Goal: Browse casually

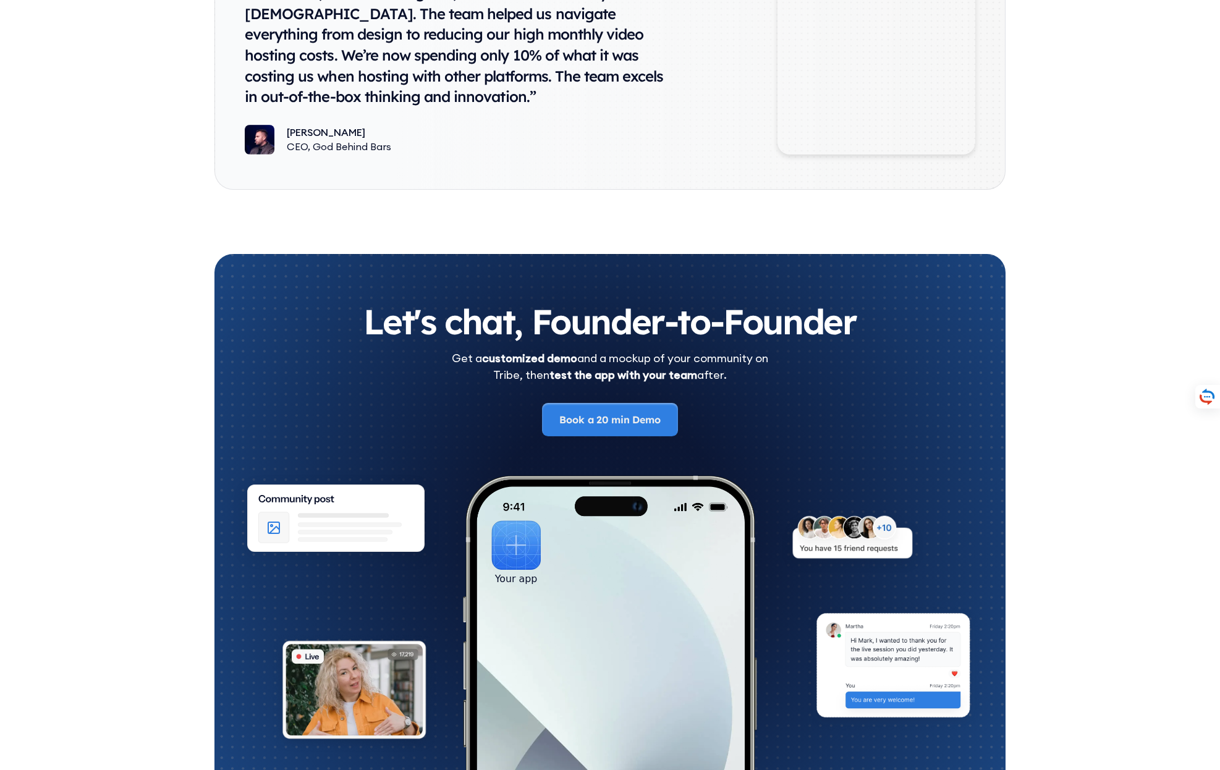
scroll to position [6805, 0]
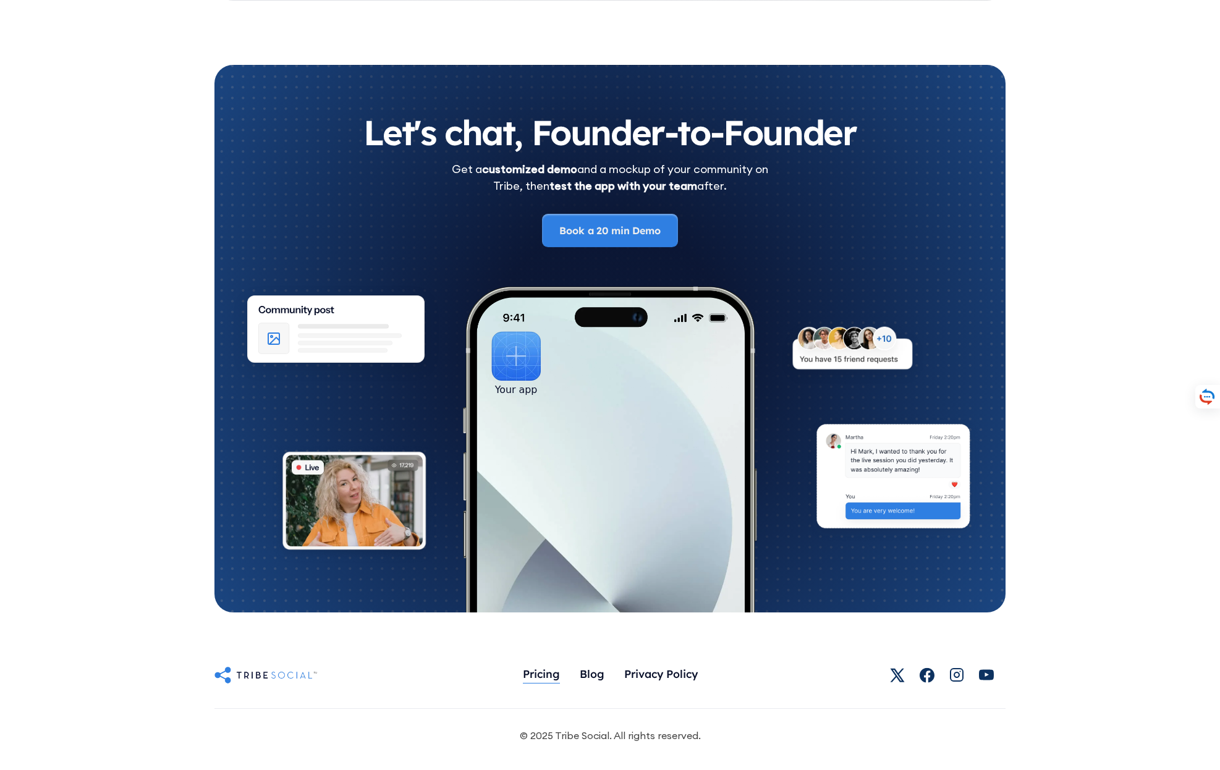
click at [545, 671] on div "Pricing" at bounding box center [541, 674] width 37 height 14
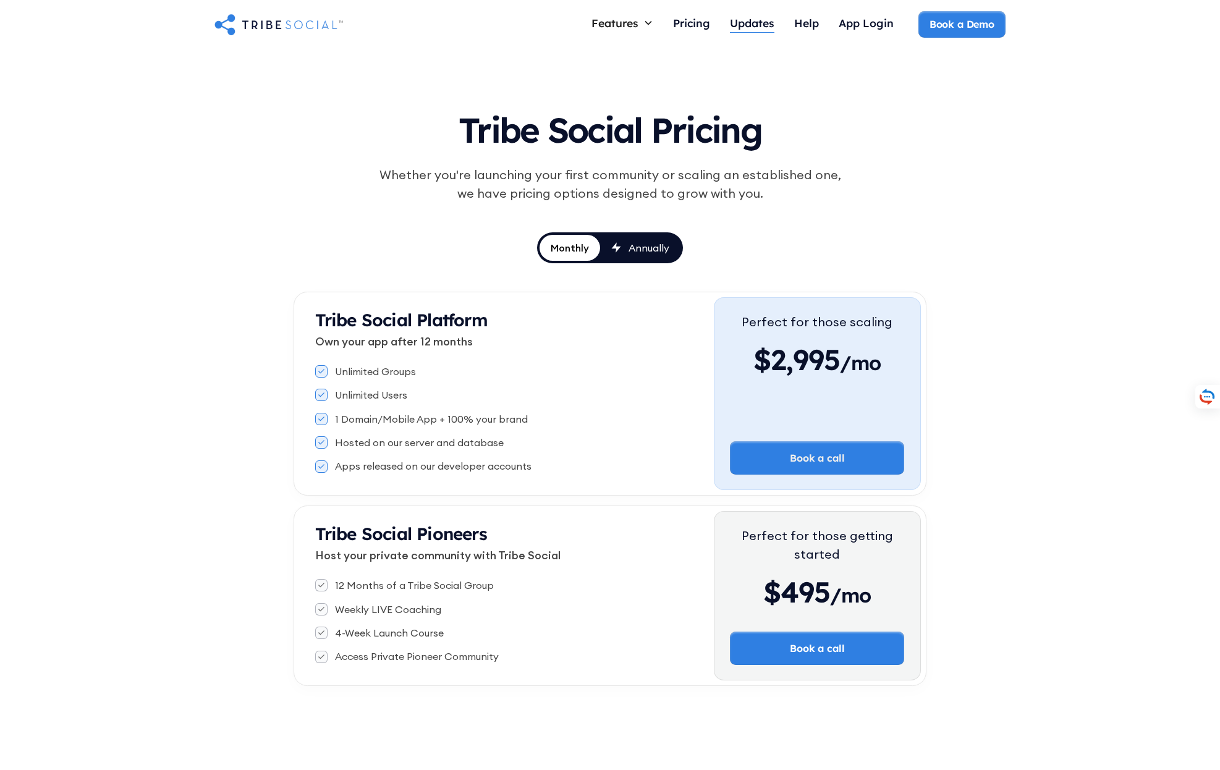
click at [736, 25] on div "Updates" at bounding box center [752, 23] width 45 height 14
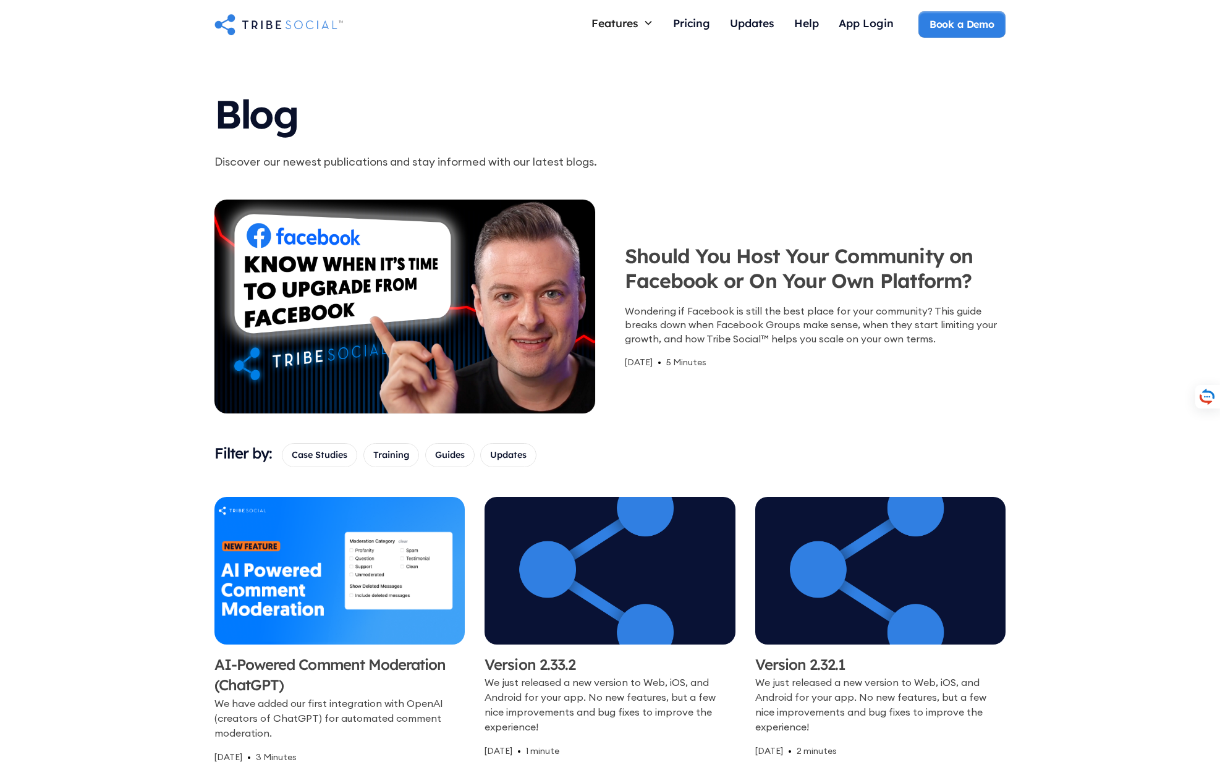
click at [306, 24] on img "home" at bounding box center [279, 24] width 129 height 25
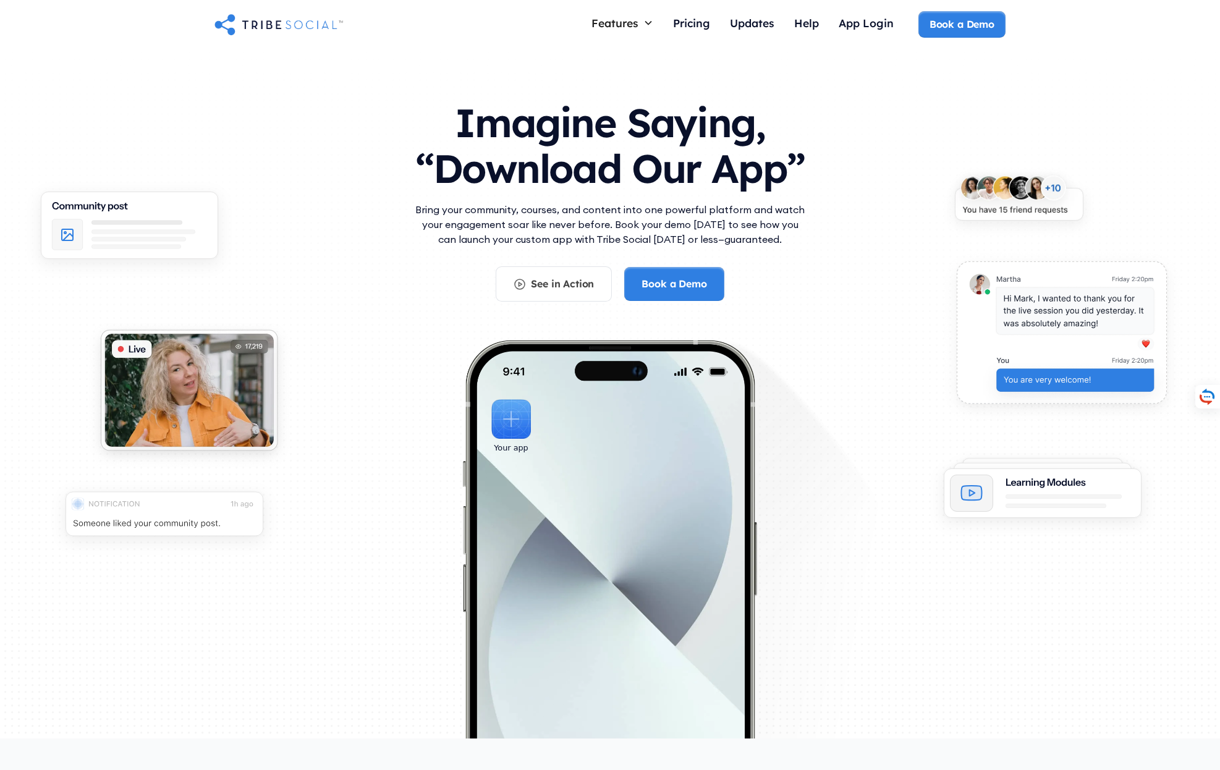
click at [315, 70] on div "Imagine Saying, “Download Our App” Bring your community, courses, and content i…" at bounding box center [610, 352] width 1220 height 606
click at [537, 287] on div "See in Action" at bounding box center [562, 284] width 63 height 14
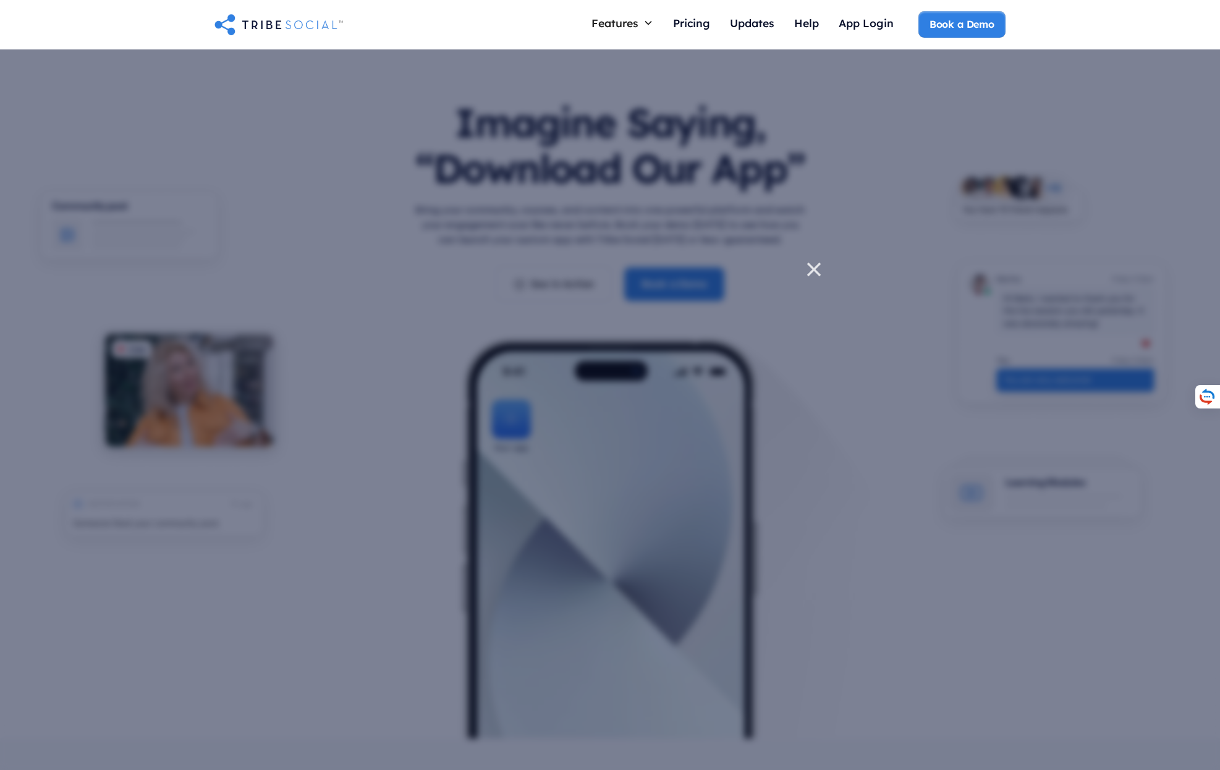
click at [814, 271] on icon at bounding box center [814, 269] width 25 height 25
